Goal: Information Seeking & Learning: Learn about a topic

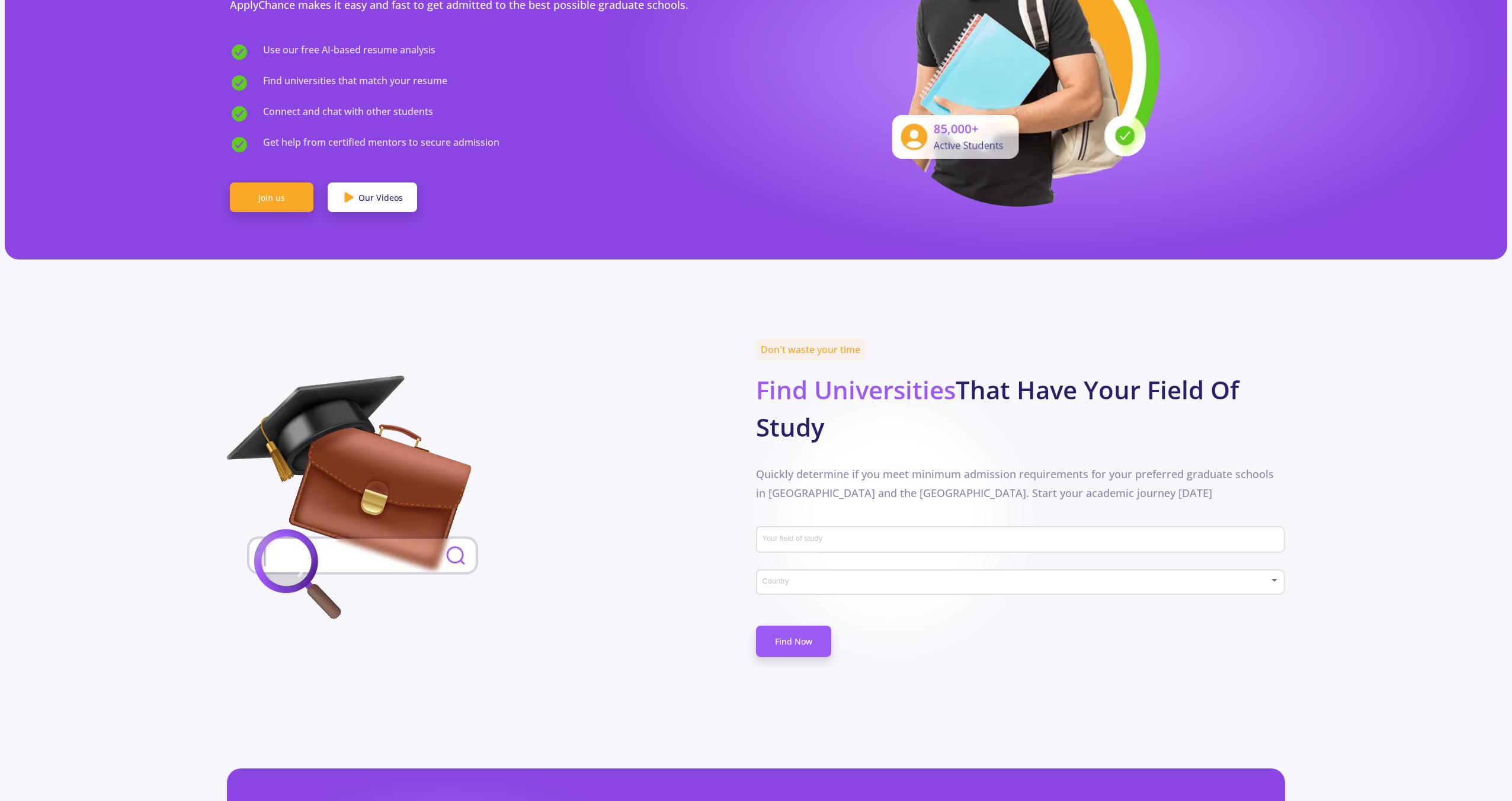
scroll to position [349, 0]
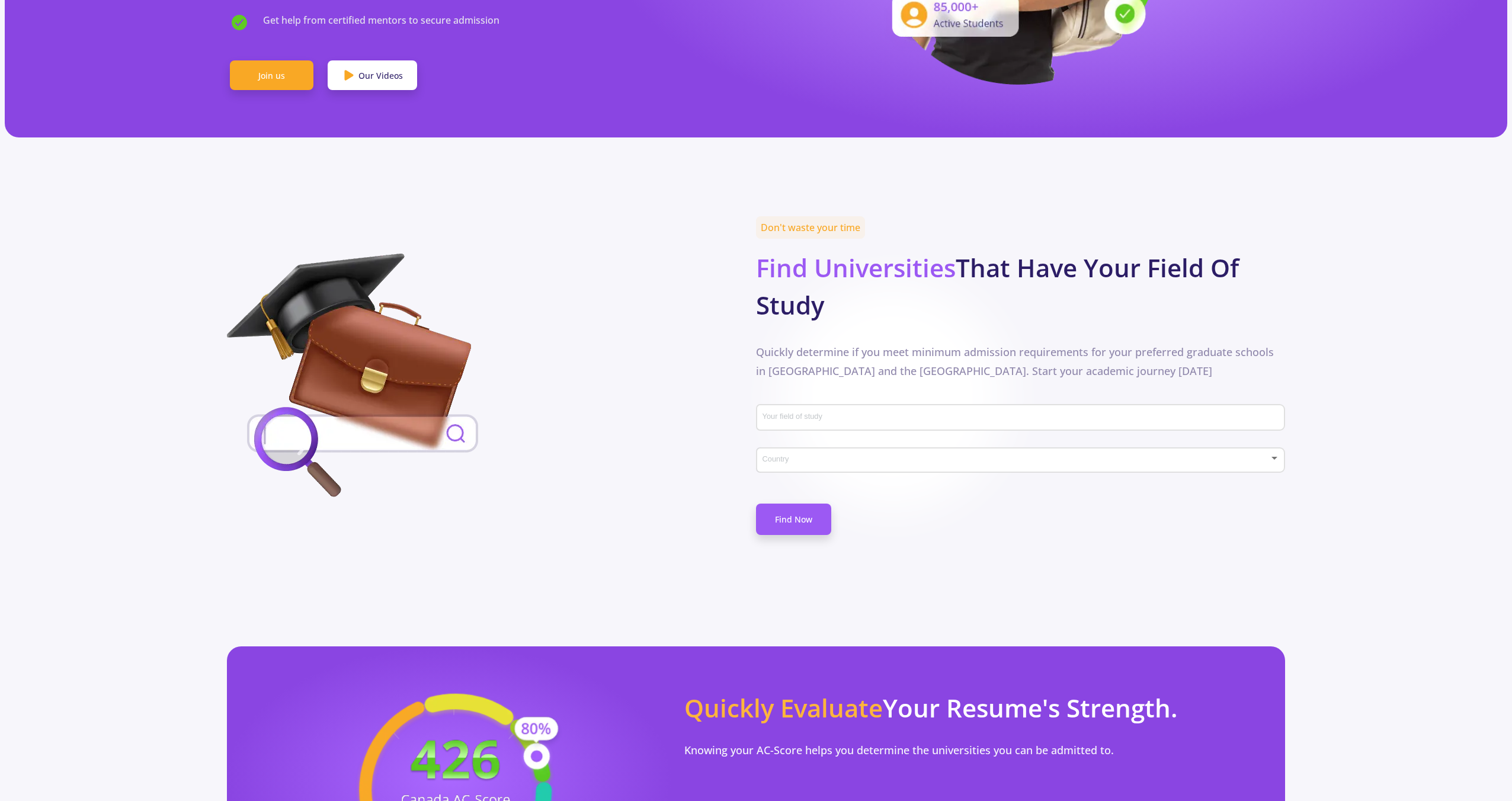
click at [861, 401] on div "Your field of study" at bounding box center [1021, 415] width 518 height 31
type input "mec"
click at [859, 416] on div "mec Your field of study" at bounding box center [1021, 415] width 518 height 31
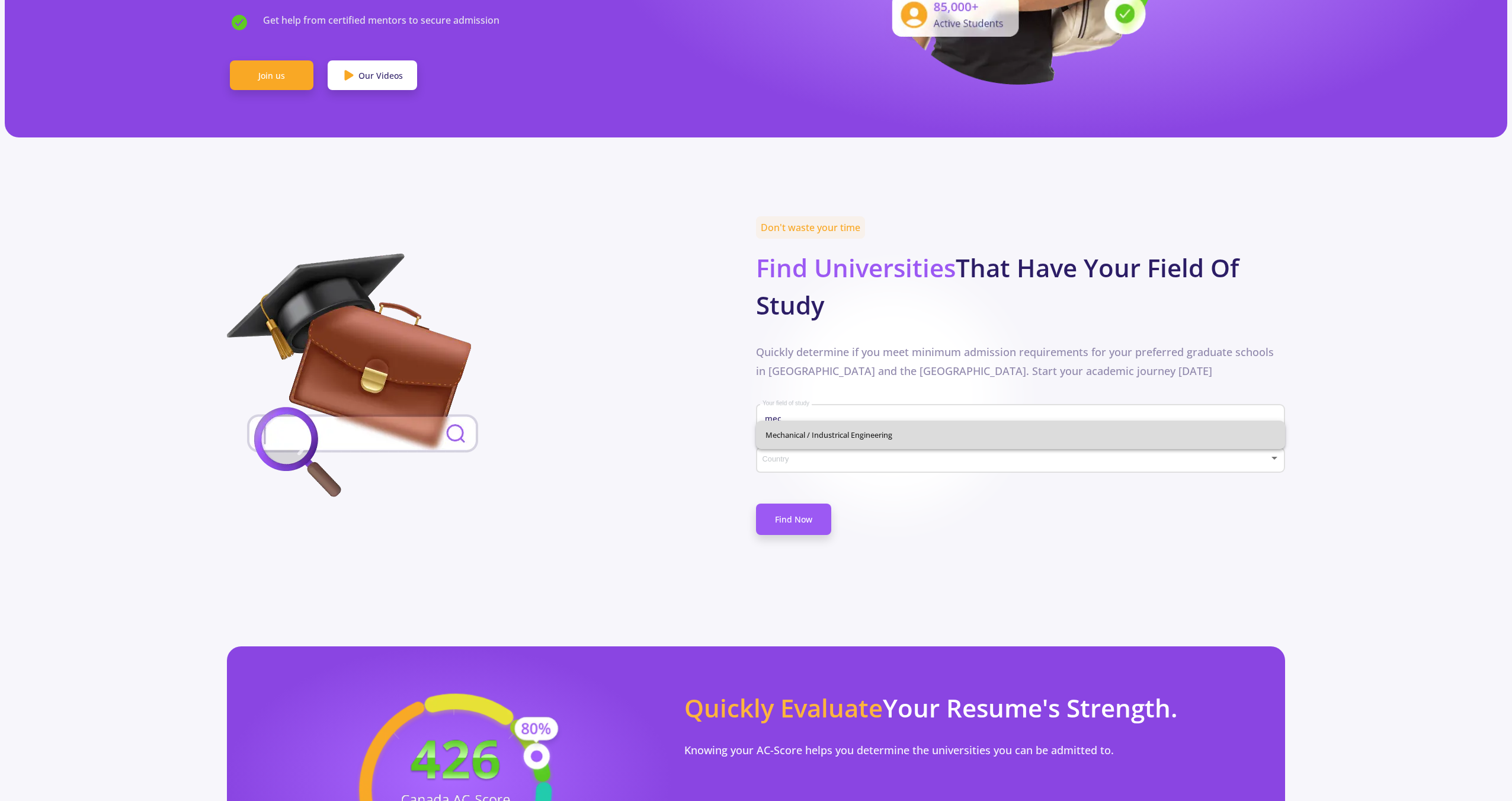
click at [880, 436] on span "Mechanical / Industrical Engineering" at bounding box center [1020, 435] width 510 height 29
type input "Mechanical / Industrical Engineering"
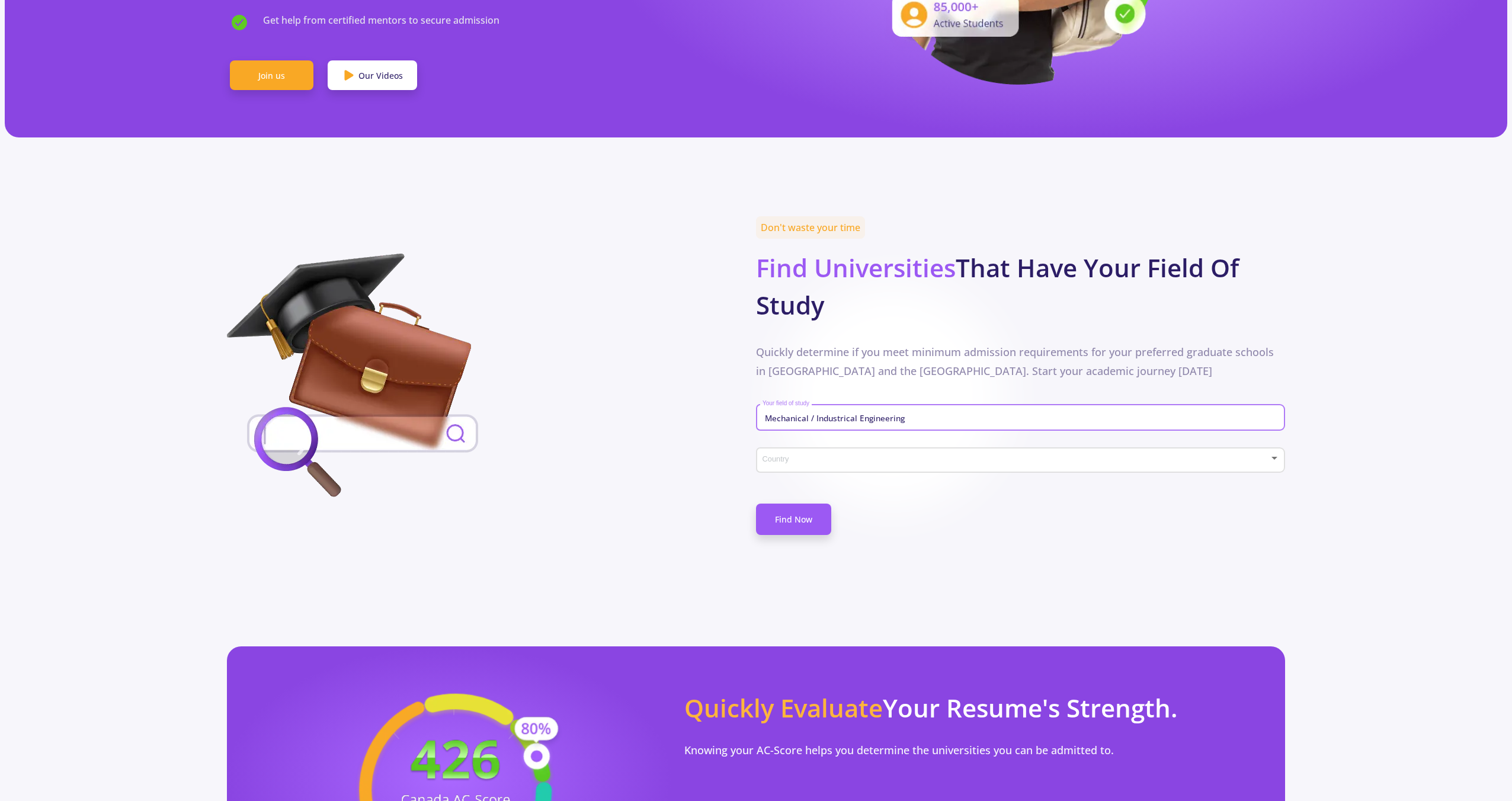
click at [884, 456] on span at bounding box center [1017, 460] width 504 height 8
click at [885, 466] on span "[GEOGRAPHIC_DATA]" at bounding box center [1022, 459] width 507 height 21
click at [819, 504] on link "Find Now" at bounding box center [794, 520] width 75 height 31
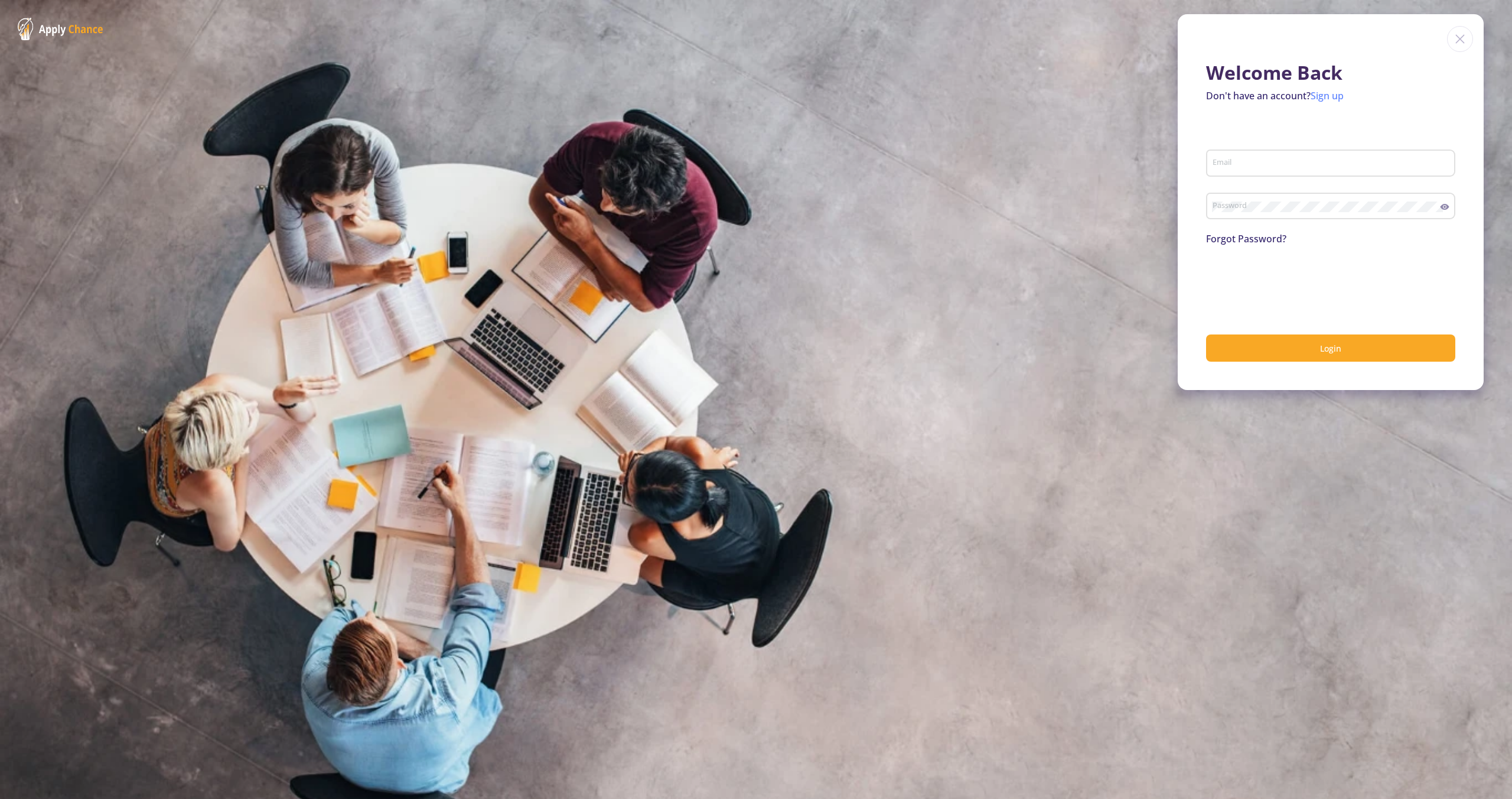
click at [1325, 89] on link "Sign up" at bounding box center [1327, 95] width 33 height 13
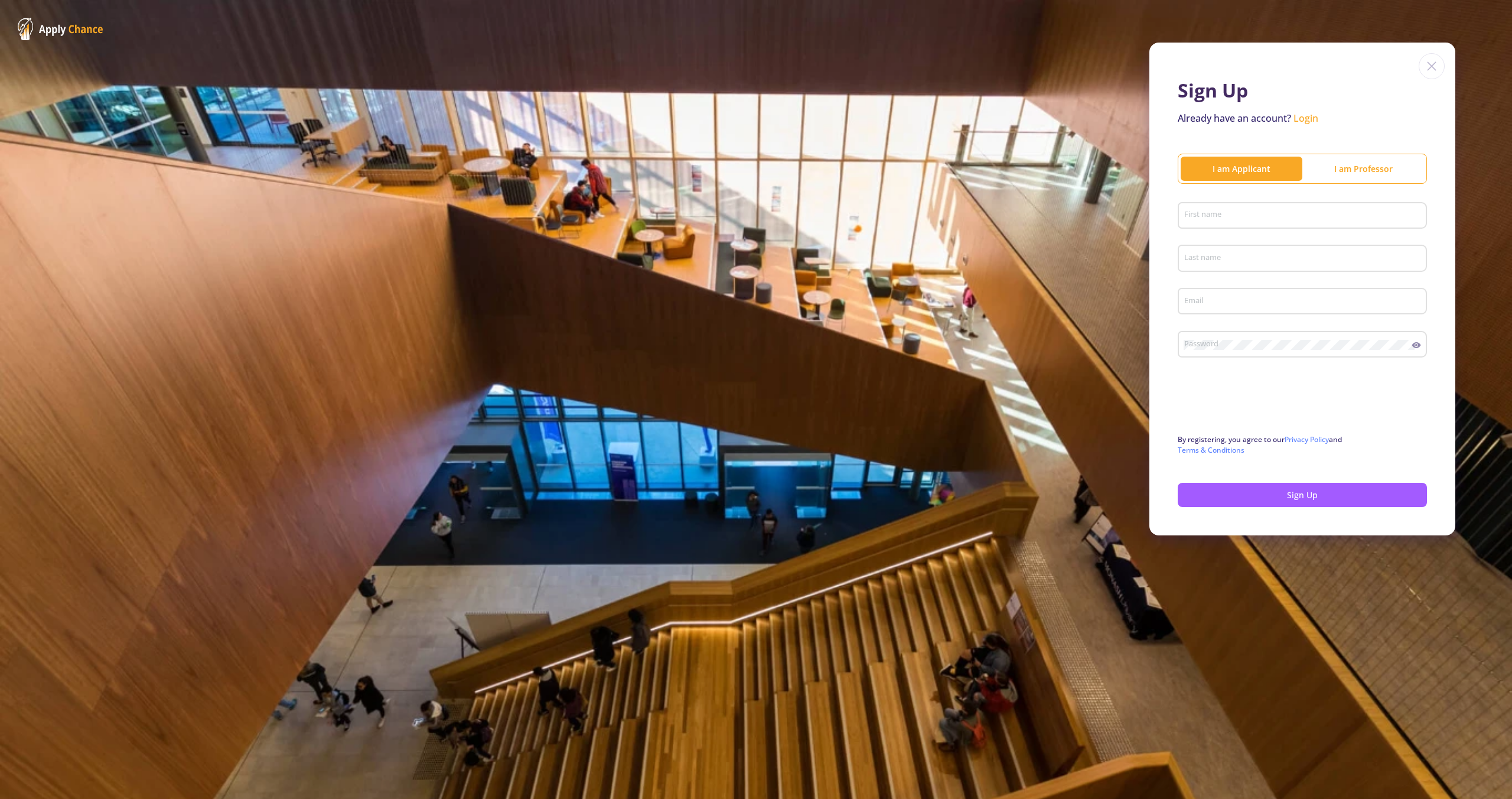
click at [1288, 211] on input "First name" at bounding box center [1304, 217] width 241 height 11
type input "NJ"
